Goal: Navigation & Orientation: Find specific page/section

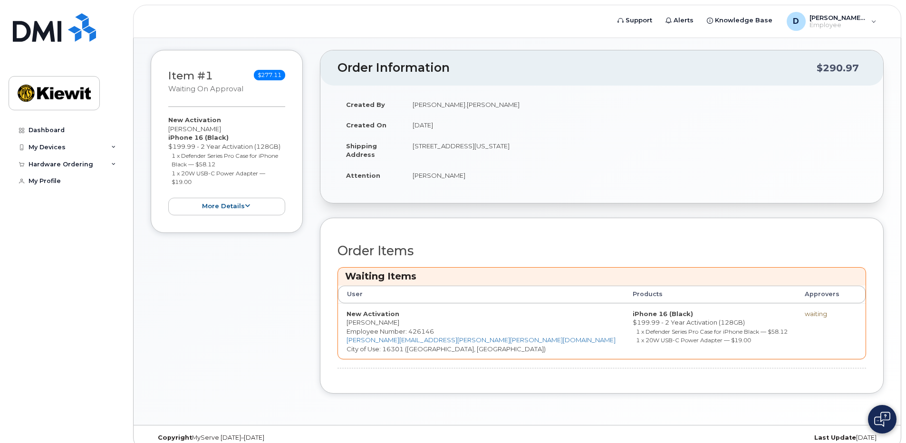
scroll to position [105, 0]
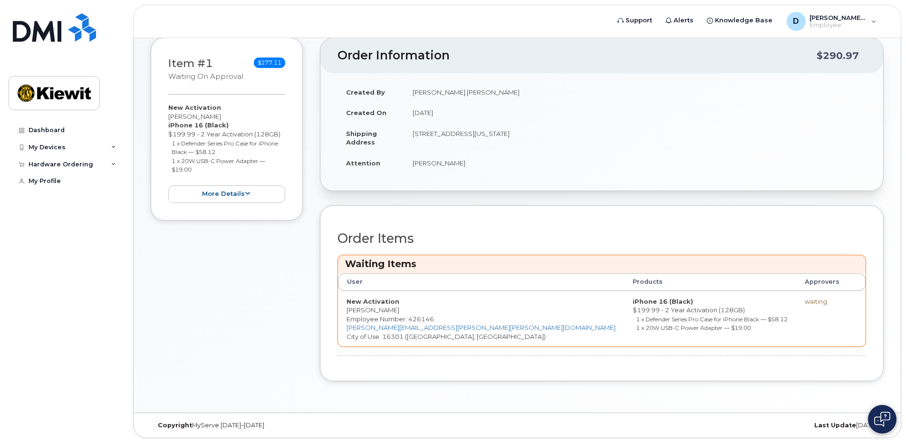
click at [809, 392] on div "Order Information $290.97 Created By Emanuel.Robles Created On August 29, 2025 …" at bounding box center [602, 217] width 564 height 358
click at [114, 149] on icon at bounding box center [113, 147] width 5 height 5
click at [114, 165] on icon at bounding box center [113, 164] width 5 height 5
click at [93, 186] on link "My Orders" at bounding box center [74, 182] width 98 height 18
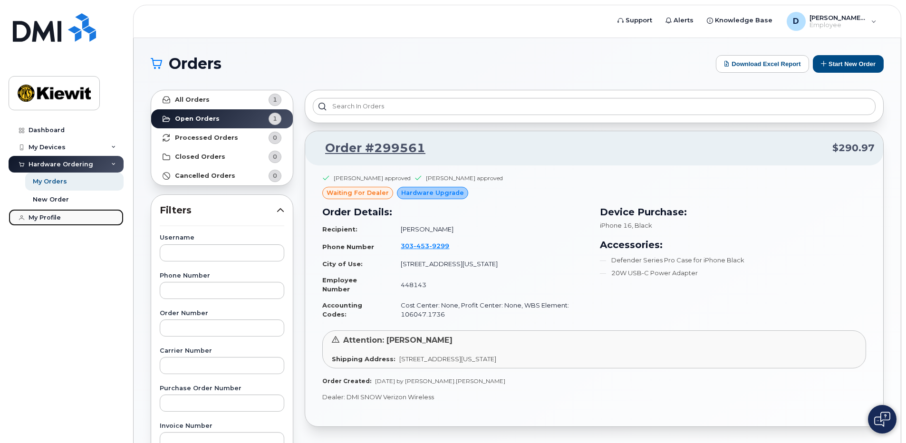
click at [57, 218] on div "My Profile" at bounding box center [45, 218] width 32 height 8
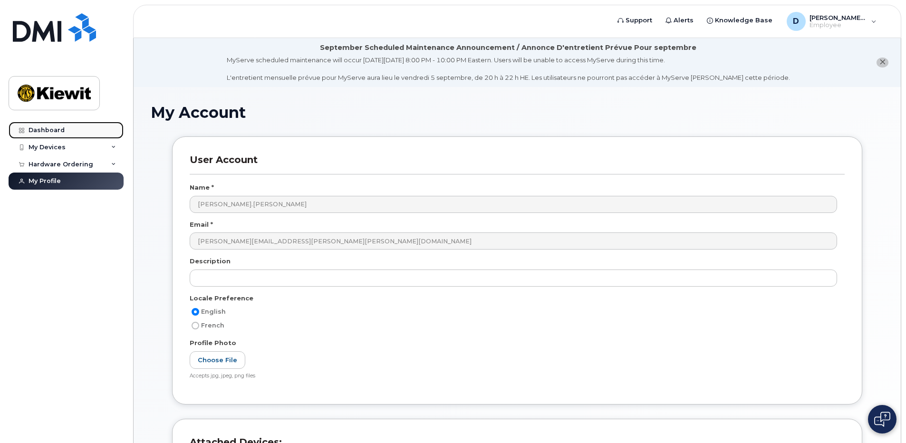
click at [61, 133] on div "Dashboard" at bounding box center [47, 130] width 36 height 8
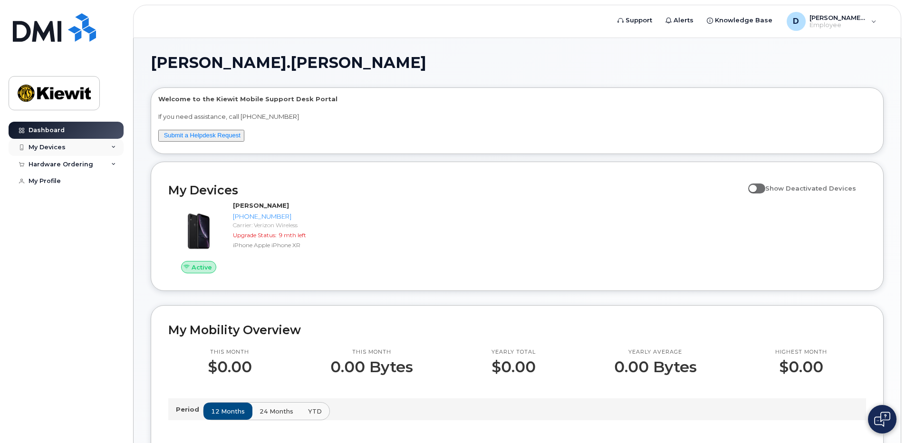
click at [62, 145] on div "My Devices" at bounding box center [47, 148] width 37 height 8
click at [114, 146] on icon at bounding box center [113, 147] width 5 height 5
click at [114, 168] on div "Hardware Ordering" at bounding box center [66, 164] width 115 height 17
click at [114, 164] on icon at bounding box center [113, 164] width 5 height 5
